Goal: Feedback & Contribution: Contribute content

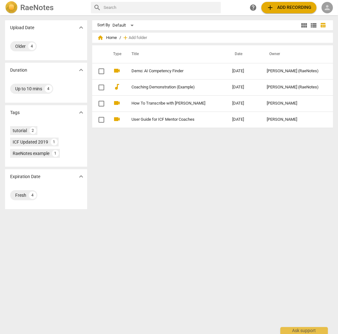
click at [329, 10] on span "person" at bounding box center [328, 8] width 8 height 8
click at [323, 17] on li "Login" at bounding box center [322, 15] width 23 height 15
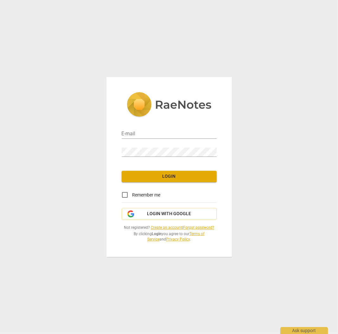
type input "lisa@certifiedlifecoachinstitute.com"
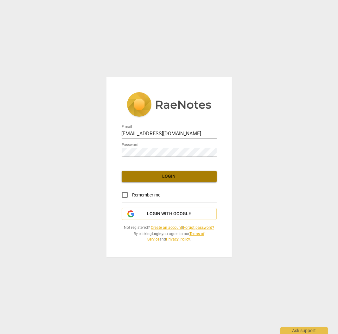
click at [176, 176] on span "Login" at bounding box center [169, 176] width 85 height 6
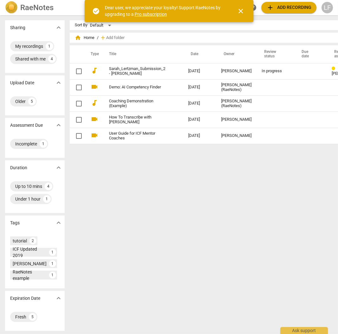
click at [243, 12] on span "close" at bounding box center [241, 11] width 8 height 8
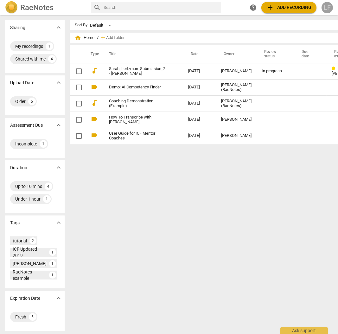
click at [327, 8] on div "LF" at bounding box center [327, 7] width 11 height 11
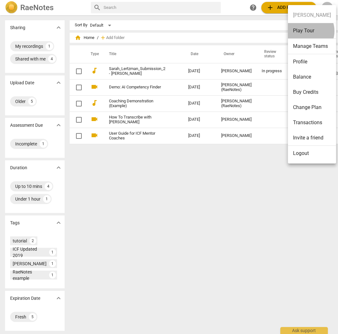
click at [307, 31] on li "Play Tour" at bounding box center [312, 31] width 48 height 16
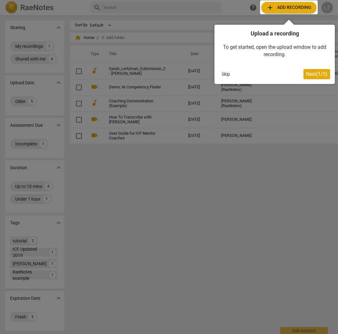
click at [317, 75] on span "Next ( 1 / 3 )" at bounding box center [317, 74] width 22 height 6
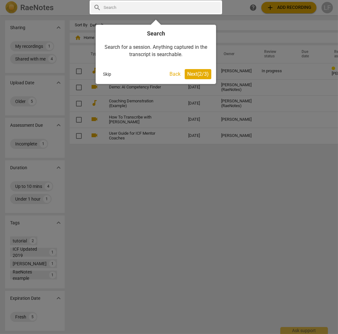
click at [204, 76] on span "Next ( 2 / 3 )" at bounding box center [198, 74] width 22 height 6
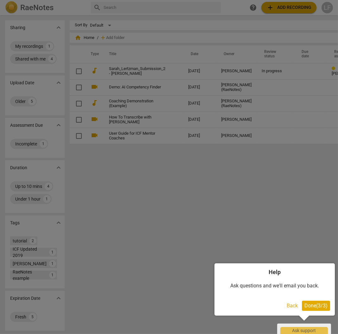
click at [317, 305] on span "Done ( 3 / 3 )" at bounding box center [316, 306] width 23 height 6
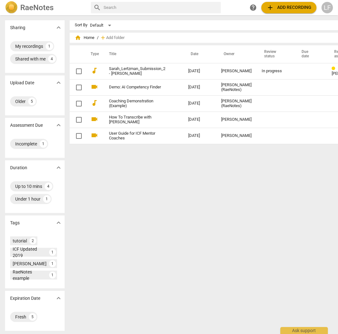
click at [10, 10] on img at bounding box center [11, 7] width 13 height 13
click at [329, 10] on div "LF" at bounding box center [327, 7] width 11 height 11
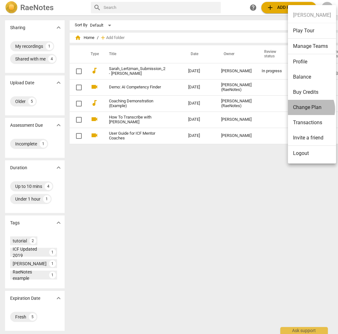
click at [307, 109] on li "Change Plan" at bounding box center [312, 107] width 48 height 15
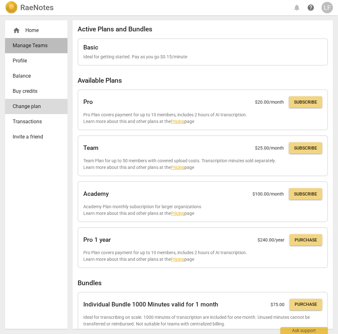
click at [34, 41] on link "Manage Teams" at bounding box center [36, 45] width 62 height 15
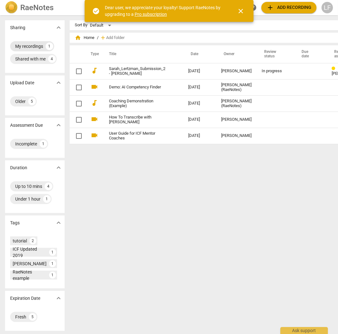
click at [24, 48] on div "My recordings" at bounding box center [29, 46] width 28 height 6
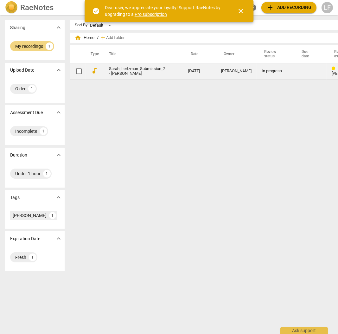
click at [264, 73] on div "In progress" at bounding box center [275, 71] width 27 height 5
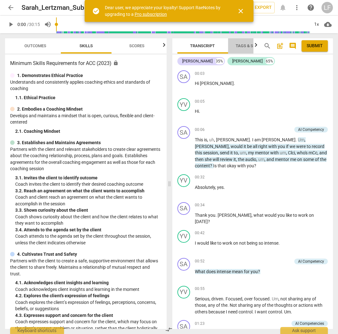
click at [248, 46] on span "Tags & Speakers" at bounding box center [253, 45] width 35 height 5
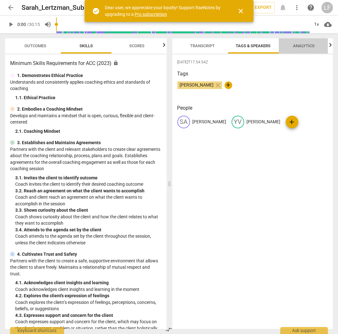
click at [302, 47] on span "Analytics" at bounding box center [305, 45] width 22 height 5
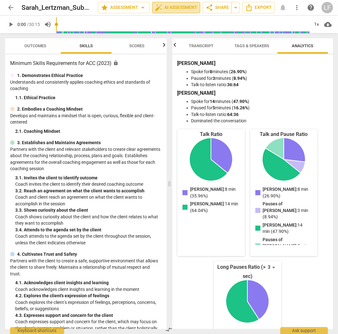
click at [174, 7] on span "auto_fix_high AI Assessment" at bounding box center [176, 8] width 42 height 8
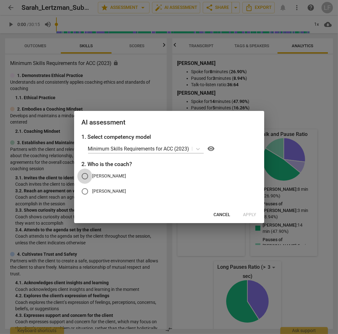
click at [81, 178] on input "[PERSON_NAME]" at bounding box center [84, 176] width 15 height 15
radio input "true"
click at [253, 216] on span "Apply" at bounding box center [249, 215] width 13 height 6
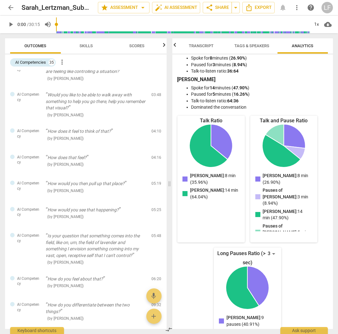
scroll to position [253, 0]
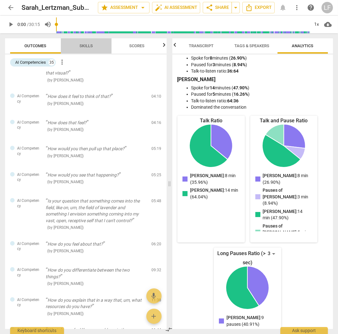
click at [82, 45] on span "Skills" at bounding box center [86, 45] width 13 height 5
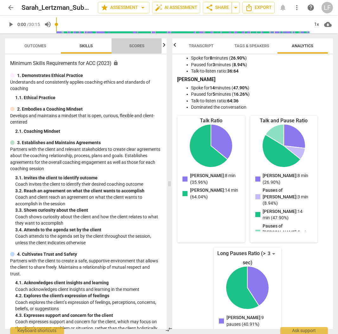
click at [138, 47] on span "Scores" at bounding box center [136, 45] width 15 height 5
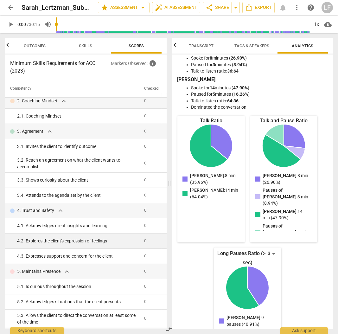
scroll to position [0, 0]
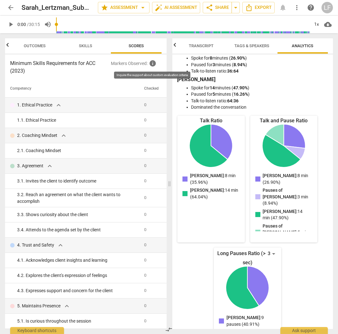
click at [152, 63] on span "info" at bounding box center [153, 64] width 8 height 8
click at [34, 48] on span "Outcomes" at bounding box center [34, 46] width 37 height 9
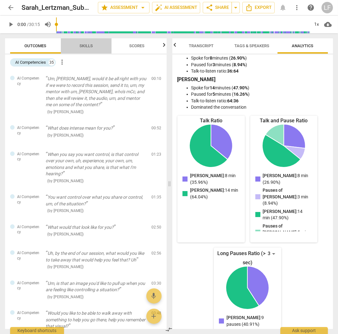
click at [86, 46] on span "Skills" at bounding box center [86, 45] width 13 height 5
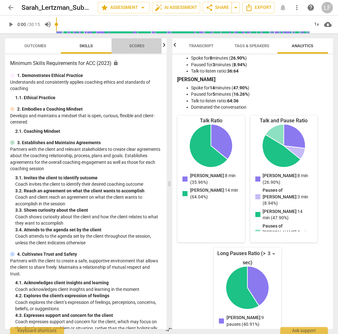
click at [137, 46] on span "Scores" at bounding box center [136, 45] width 15 height 5
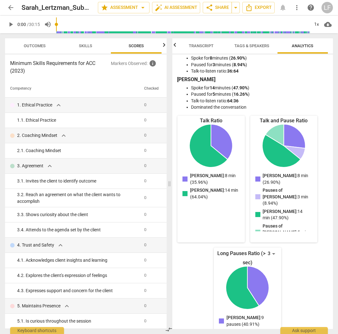
scroll to position [0, 1]
click at [119, 7] on span "star Assessment arrow_drop_down" at bounding box center [124, 8] width 46 height 8
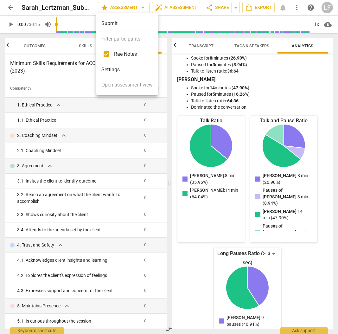
click at [173, 7] on div at bounding box center [169, 167] width 338 height 334
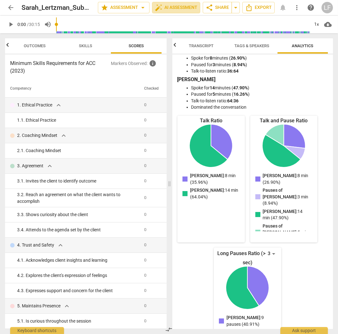
click at [173, 7] on span "auto_fix_high AI Assessment" at bounding box center [176, 8] width 42 height 8
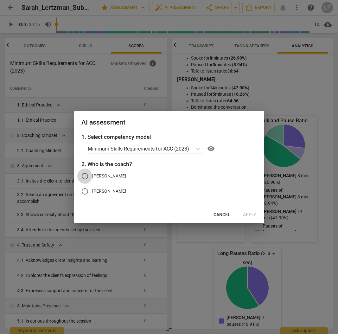
click at [81, 177] on input "[PERSON_NAME]" at bounding box center [84, 176] width 15 height 15
radio input "true"
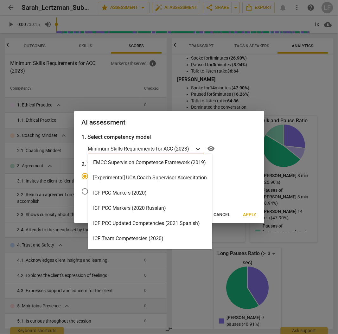
click at [197, 148] on icon at bounding box center [198, 149] width 6 height 6
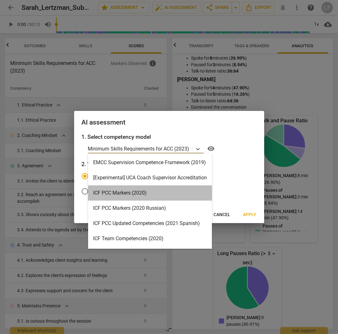
click at [121, 192] on div "ICF PCC Markers (2020)" at bounding box center [150, 192] width 124 height 15
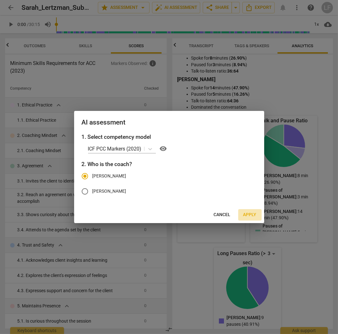
click at [250, 213] on span "Apply" at bounding box center [249, 215] width 13 height 6
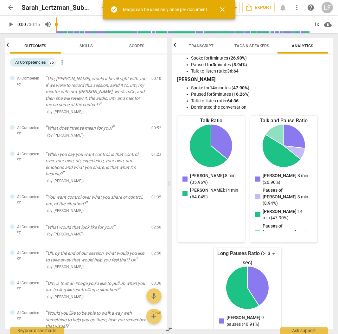
scroll to position [0, 0]
click at [84, 45] on span "Skills" at bounding box center [86, 45] width 13 height 5
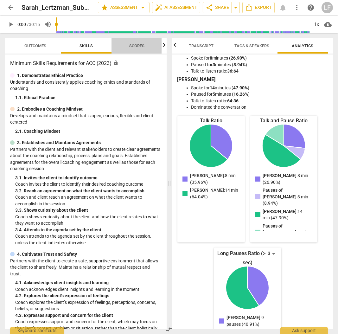
click at [142, 48] on span "Scores" at bounding box center [137, 46] width 30 height 9
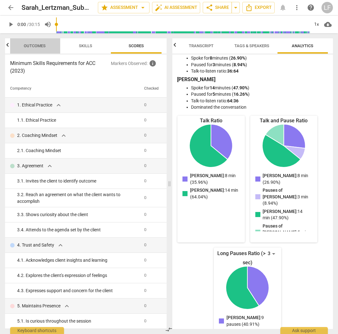
click at [29, 44] on span "Outcomes" at bounding box center [35, 45] width 22 height 5
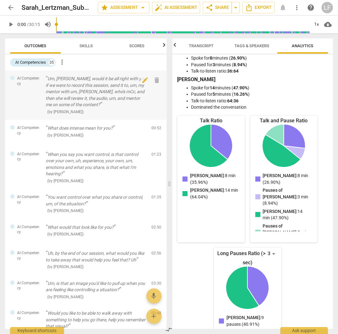
click at [20, 86] on span "AI Competency" at bounding box center [28, 81] width 23 height 10
click at [38, 62] on div "AI Competencies" at bounding box center [30, 62] width 31 height 6
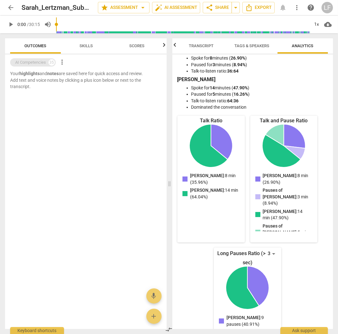
click at [38, 62] on div "AI Competencies" at bounding box center [30, 62] width 31 height 6
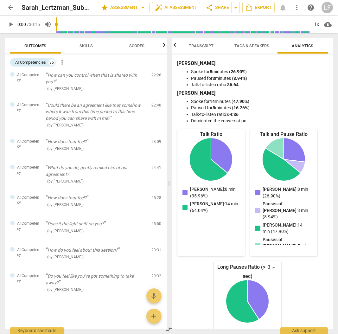
click at [87, 46] on span "Skills" at bounding box center [86, 45] width 13 height 5
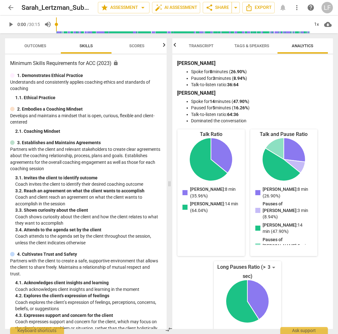
click at [134, 47] on span "Scores" at bounding box center [136, 45] width 15 height 5
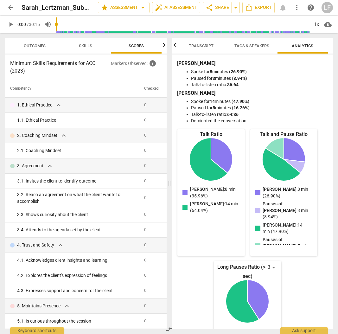
scroll to position [0, 1]
click at [142, 104] on td "0" at bounding box center [152, 105] width 20 height 15
click at [142, 105] on td "0" at bounding box center [152, 105] width 20 height 15
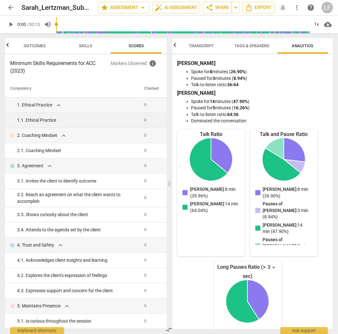
click at [145, 120] on span "0" at bounding box center [146, 120] width 2 height 5
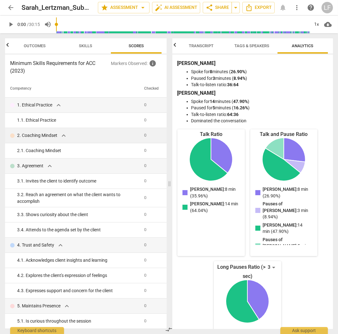
click at [142, 139] on td "0" at bounding box center [152, 135] width 20 height 15
click at [260, 46] on span "Tags & Speakers" at bounding box center [252, 45] width 35 height 5
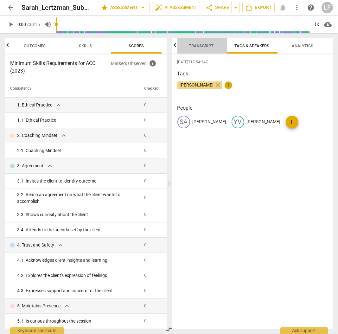
click at [202, 46] on span "Transcript" at bounding box center [201, 45] width 25 height 5
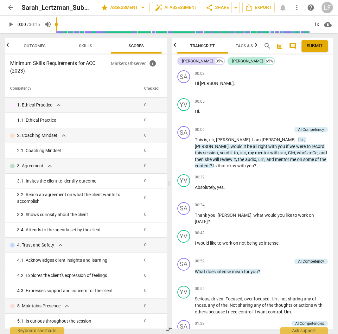
scroll to position [0, 0]
click at [272, 130] on p "Add competency" at bounding box center [277, 130] width 30 height 6
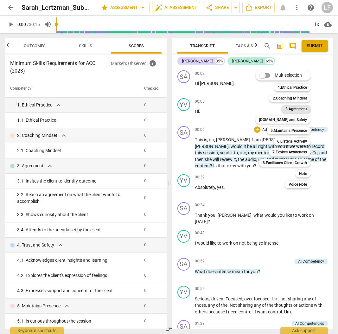
click at [298, 107] on b "3.Agreement" at bounding box center [297, 109] width 22 height 8
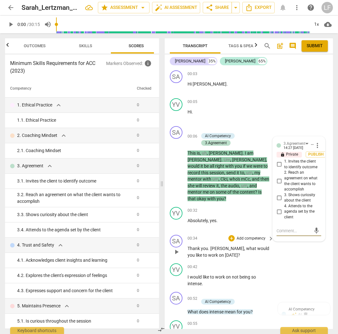
click at [278, 252] on div "SA play_arrow pause 00:34 + Add competency keyboard_arrow_right Thank you . [PE…" at bounding box center [249, 246] width 168 height 29
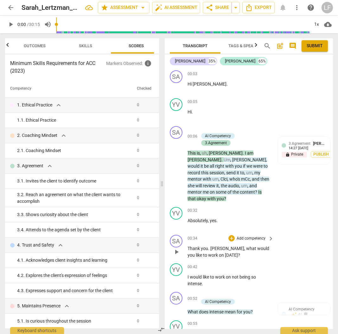
click at [312, 232] on div "SA play_arrow pause 00:34 + Add competency keyboard_arrow_right Thank you . [PE…" at bounding box center [249, 246] width 168 height 29
click at [256, 236] on p "Add competency" at bounding box center [251, 239] width 30 height 6
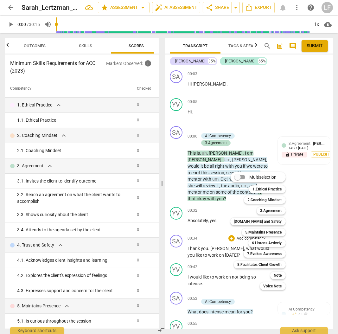
click at [321, 260] on div at bounding box center [169, 167] width 338 height 334
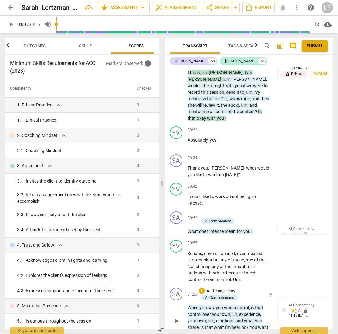
scroll to position [84, 0]
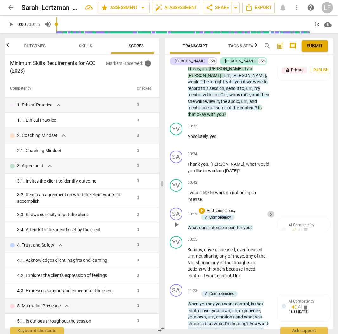
click at [269, 211] on span "keyboard_arrow_right" at bounding box center [271, 215] width 8 height 8
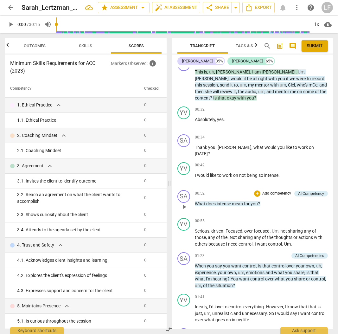
click at [272, 193] on p "Add competency" at bounding box center [277, 194] width 30 height 6
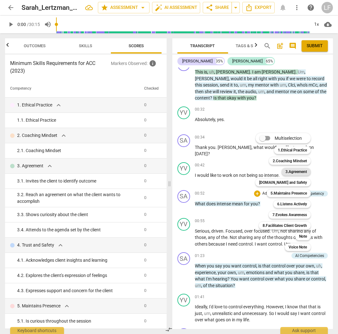
click at [300, 170] on b "3.Agreement" at bounding box center [297, 172] width 22 height 8
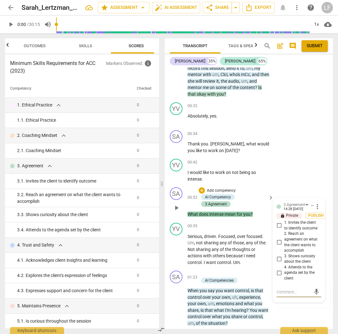
scroll to position [110, 0]
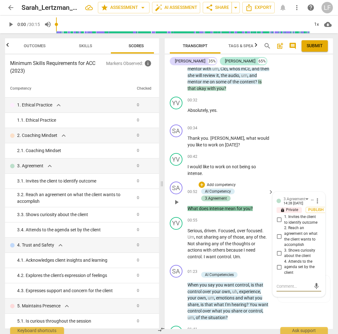
click at [278, 233] on input "2. Reach an agreement on what the client wants to accomplish" at bounding box center [279, 237] width 10 height 8
checkbox input "true"
click at [278, 263] on input "4. Attends to the agenda set by the client" at bounding box center [279, 267] width 10 height 8
checkbox input "true"
click at [177, 278] on div "play_arrow pause" at bounding box center [179, 298] width 16 height 41
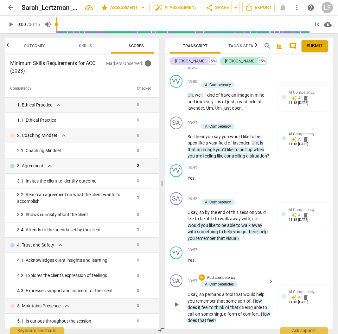
scroll to position [660, 0]
click at [254, 197] on div "+ Add competency AI Competency" at bounding box center [233, 198] width 68 height 13
click at [269, 197] on span "keyboard_arrow_right" at bounding box center [271, 199] width 8 height 8
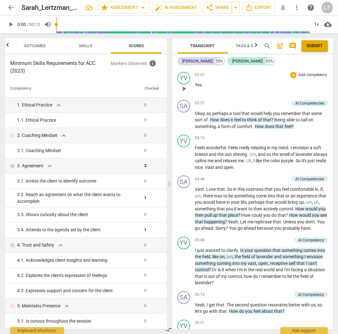
scroll to position [536, 0]
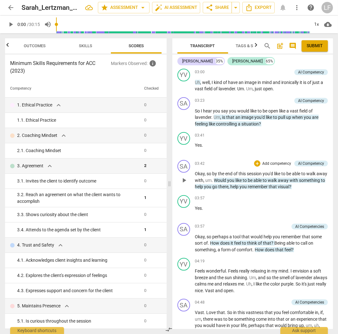
click at [275, 161] on p "Add competency" at bounding box center [277, 164] width 30 height 6
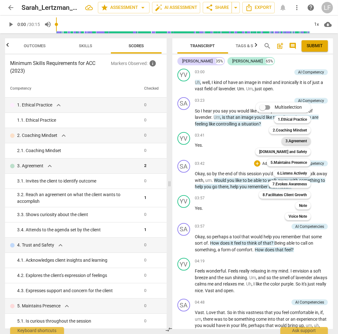
click at [298, 140] on b "3.Agreement" at bounding box center [297, 141] width 22 height 8
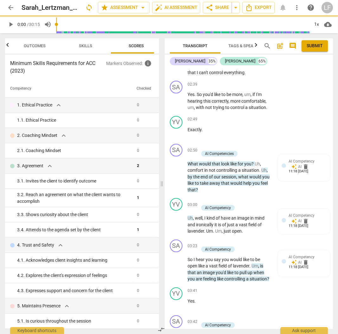
scroll to position [660, 0]
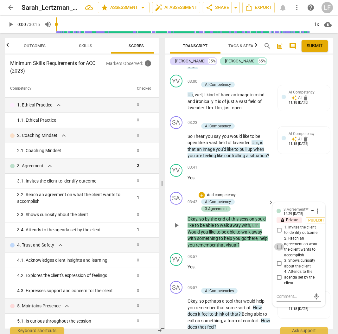
click at [278, 244] on input "2. Reach an agreement on what the client wants to accomplish" at bounding box center [279, 247] width 10 height 8
checkbox input "true"
click at [278, 226] on input "1. Invites the client to identify outcome" at bounding box center [279, 230] width 10 height 8
checkbox input "true"
click at [277, 260] on input "3. Shows curiosity about the client" at bounding box center [279, 264] width 10 height 8
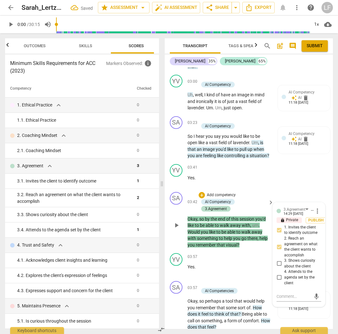
checkbox input "true"
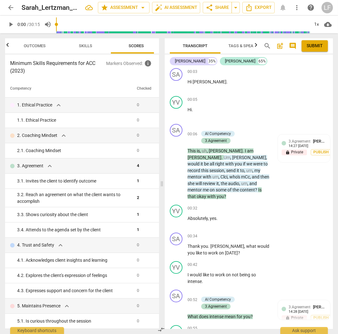
scroll to position [0, 0]
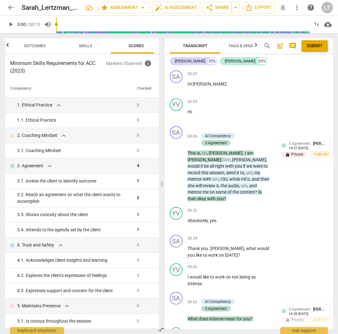
click at [239, 43] on span "Tags & Speakers" at bounding box center [246, 45] width 35 height 5
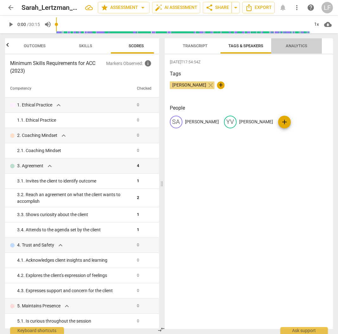
click at [304, 49] on span "Analytics" at bounding box center [296, 46] width 37 height 9
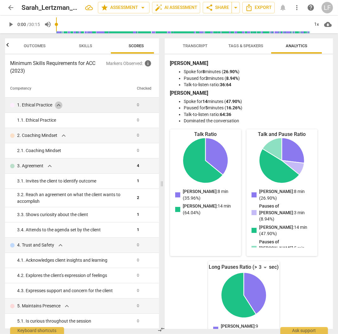
click at [58, 106] on span "expand_more" at bounding box center [59, 105] width 8 height 8
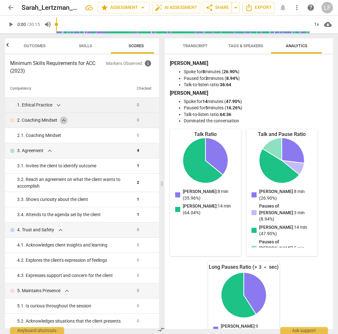
click at [65, 121] on span "expand_more" at bounding box center [64, 121] width 8 height 8
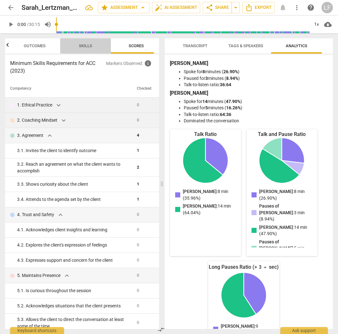
click at [88, 46] on span "Skills" at bounding box center [85, 45] width 13 height 5
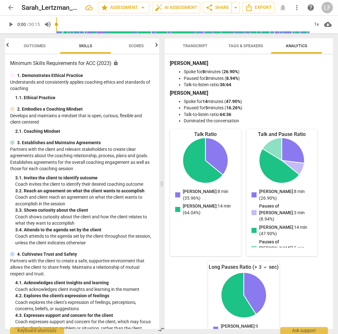
click at [200, 46] on span "Transcript" at bounding box center [195, 45] width 25 height 5
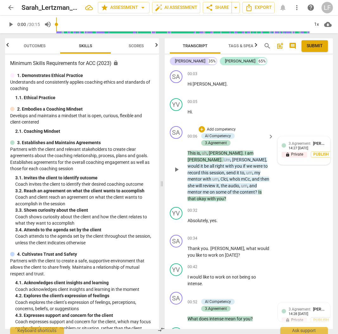
click at [304, 146] on div "14:27 [DATE]" at bounding box center [299, 148] width 20 height 4
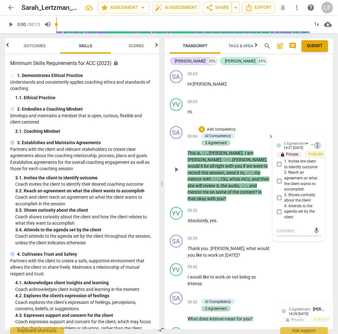
click at [317, 146] on span "more_vert" at bounding box center [318, 146] width 8 height 8
click at [319, 157] on li "Delete" at bounding box center [322, 157] width 22 height 12
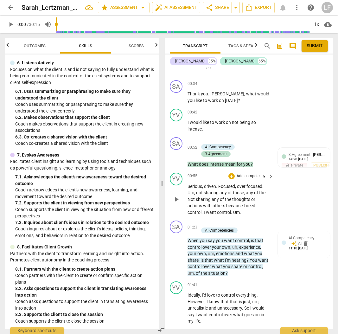
scroll to position [148, 0]
click at [218, 221] on p "Add competency" at bounding box center [221, 224] width 30 height 6
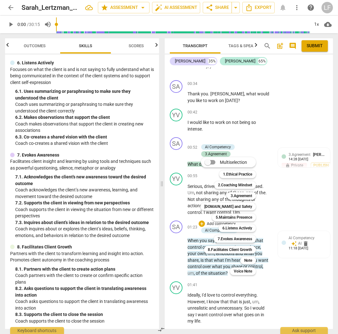
click at [290, 210] on div at bounding box center [169, 167] width 338 height 334
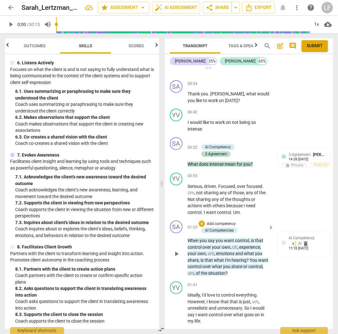
click at [270, 224] on span "keyboard_arrow_right" at bounding box center [271, 228] width 8 height 8
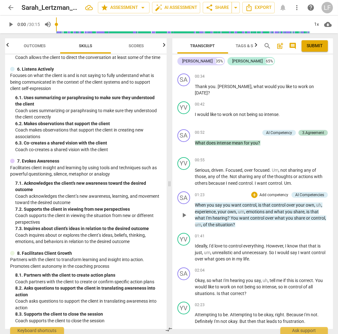
scroll to position [350, 0]
click at [266, 195] on p "Add competency" at bounding box center [274, 195] width 30 height 6
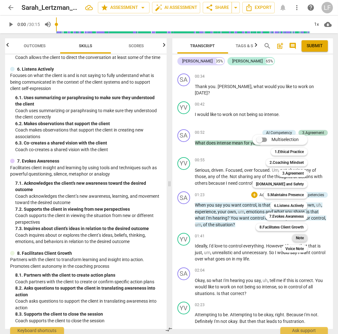
click at [299, 237] on b "Note" at bounding box center [300, 238] width 8 height 8
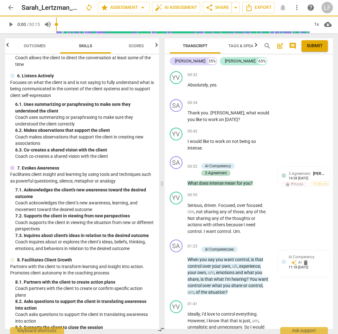
scroll to position [363, 0]
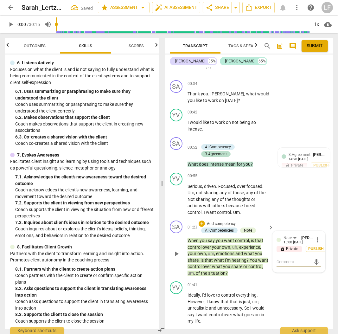
type textarea "r"
type textarea "re"
type textarea "rem"
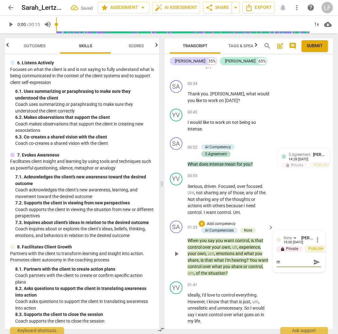
type textarea "rem"
type textarea "reme"
type textarea "remem"
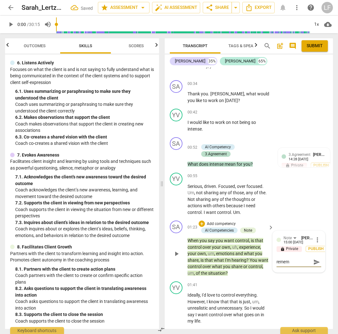
type textarea "rememb"
type textarea "remembe"
type textarea "remember"
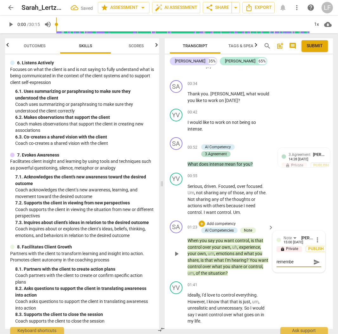
type textarea "remember"
type textarea "remember n"
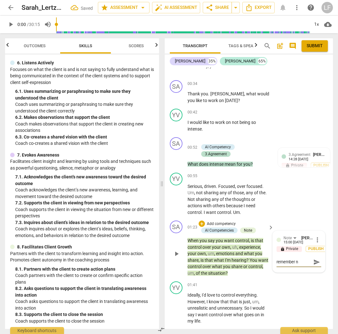
type textarea "remember no"
type textarea "remember not"
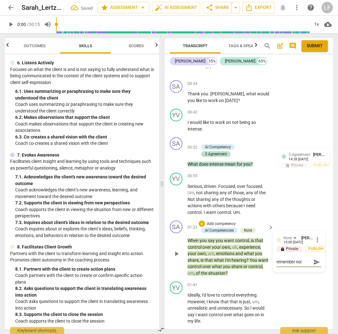
type textarea "remember not"
type textarea "remember not t"
type textarea "remember not to"
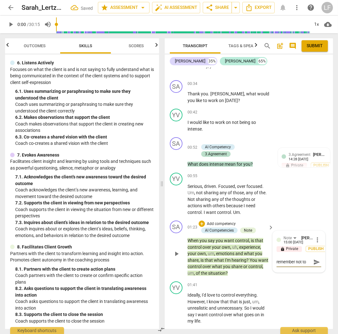
type textarea "remember not to"
type textarea "remember not to s"
type textarea "remember not to st"
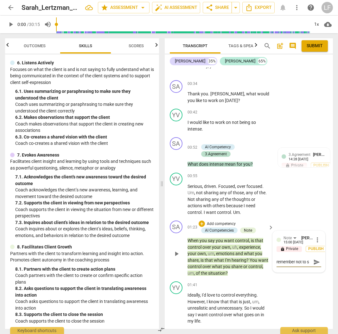
type textarea "remember not to st"
type textarea "remember not to sta"
type textarea "remember not to stac"
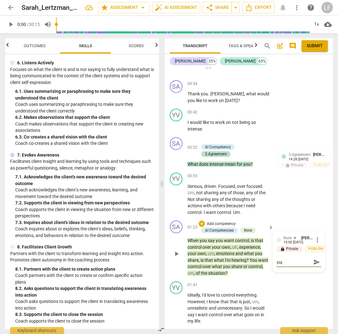
type textarea "remember not to stac"
type textarea "remember not to stack"
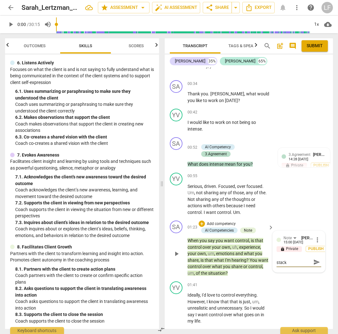
type textarea "remember not to stack q"
type textarea "remember not to stack qu"
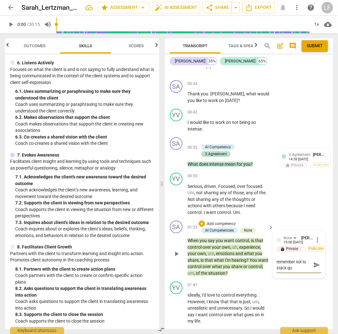
type textarea "remember not to stack qus"
type textarea "remember not to stack qust"
type textarea "remember not to stack qusti"
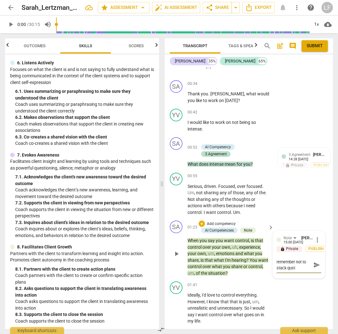
type textarea "remember not to stack qusti"
type textarea "remember not to stack qustio"
type textarea "remember not to stack qusti"
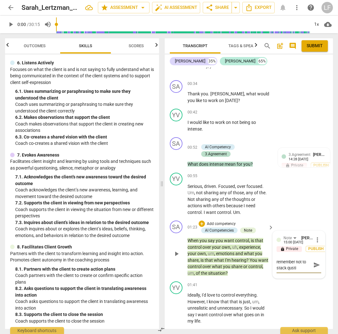
type textarea "remember not to stack qust"
type textarea "remember not to stack qus"
type textarea "remember not to stack qu"
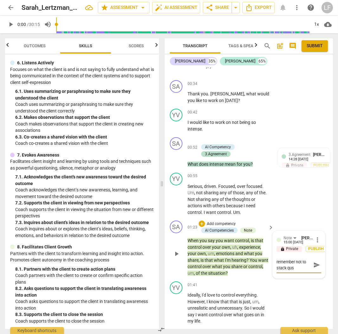
type textarea "remember not to stack qu"
type textarea "remember not to stack que"
type textarea "remember not to stack ques"
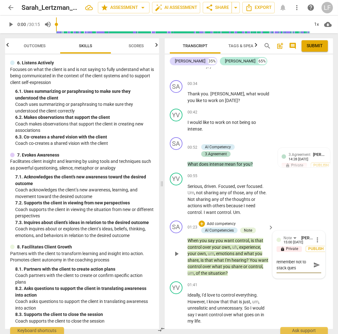
type textarea "remember not to stack quest"
type textarea "remember not to stack questi"
type textarea "remember not to stack questio"
type textarea "remember not to stack question"
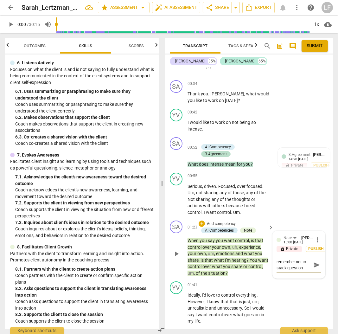
type textarea "remember not to stack questions"
click at [313, 261] on span "send" at bounding box center [316, 264] width 7 height 7
click at [287, 271] on textarea at bounding box center [294, 274] width 35 height 6
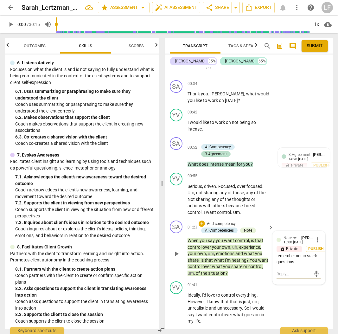
type textarea "k"
type textarea "ke"
type textarea "kee"
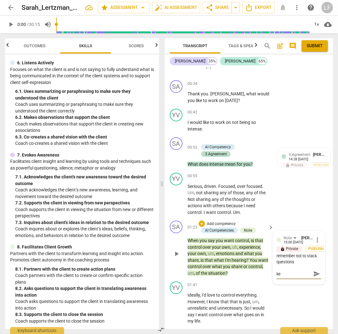
type textarea "kee"
type textarea "keep"
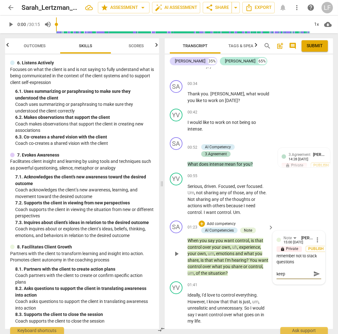
type textarea "keep i"
type textarea "keep it"
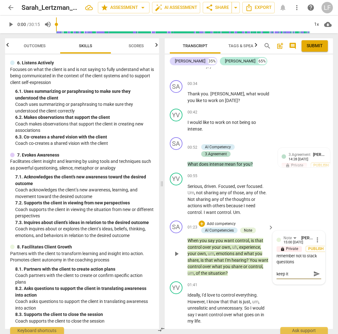
type textarea "keep it"
type textarea "keep it s"
type textarea "keep it sh"
type textarea "keep it sho"
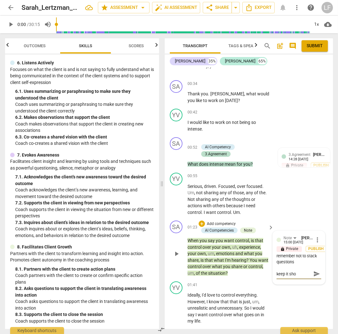
type textarea "keep it shor"
type textarea "keep it short"
type textarea "keep it shorte"
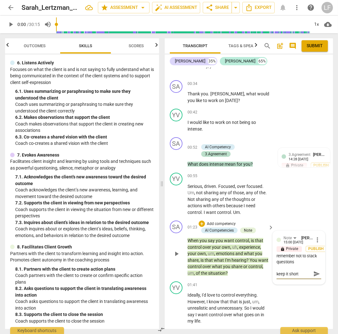
type textarea "keep it shorte"
type textarea "keep it shorter"
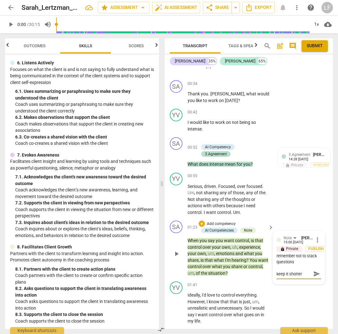
type textarea "keep it shorter i"
type textarea "keep it shorter in"
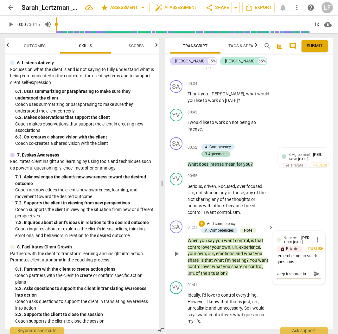
type textarea "keep it shorter in"
type textarea "keep it shorter in t"
type textarea "keep it shorter in th"
type textarea "keep it shorter in the"
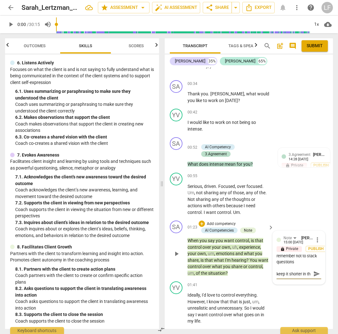
scroll to position [5, 0]
type textarea "keep it shorter in the"
type textarea "keep it shorter in the r"
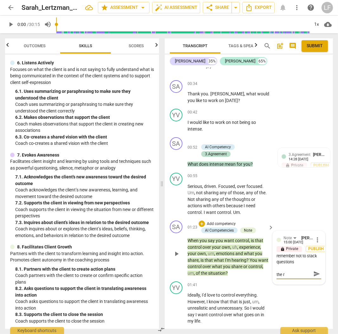
type textarea "keep it shorter in the re"
type textarea "keep it shorter in the rel"
type textarea "keep it shorter in the [PERSON_NAME]"
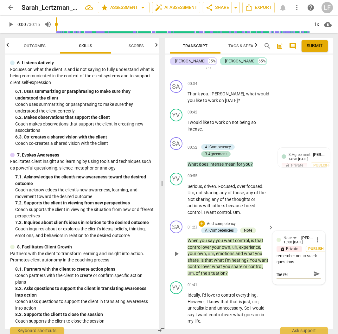
type textarea "keep it shorter in the [PERSON_NAME]"
type textarea "keep it shorter in the relfe"
type textarea "keep it shorter in the relfec"
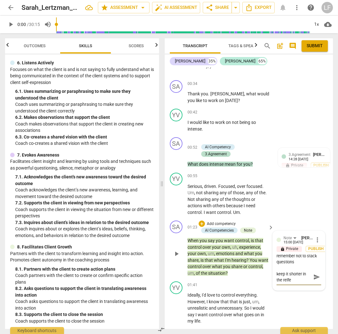
type textarea "keep it shorter in the relfec"
type textarea "keep it shorter in the relfect"
type textarea "keep it shorter in the relfecti"
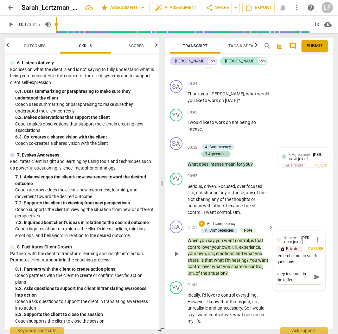
type textarea "keep it shorter in the relfectio"
type textarea "keep it shorter in the relfection"
click at [313, 274] on span "send" at bounding box center [316, 277] width 7 height 7
